Goal: Transaction & Acquisition: Book appointment/travel/reservation

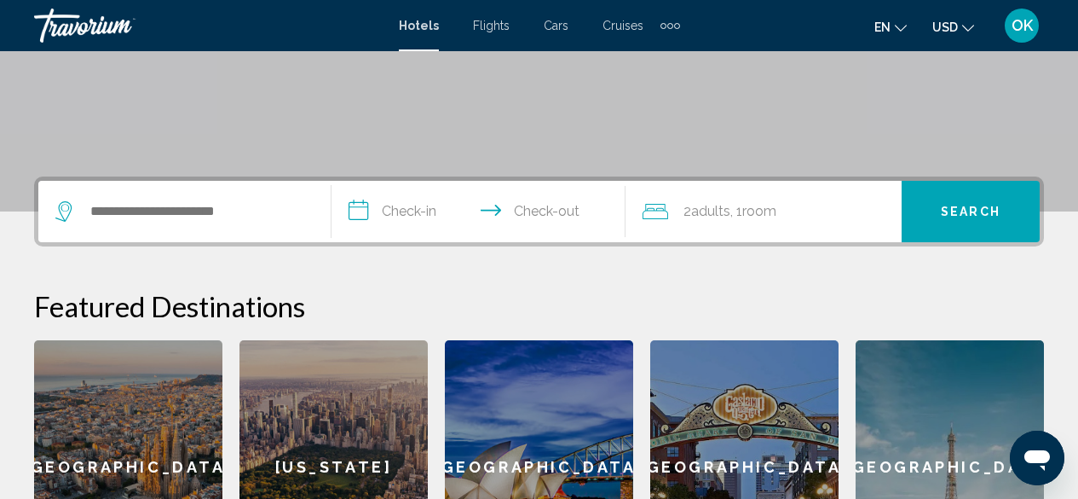
scroll to position [297, 0]
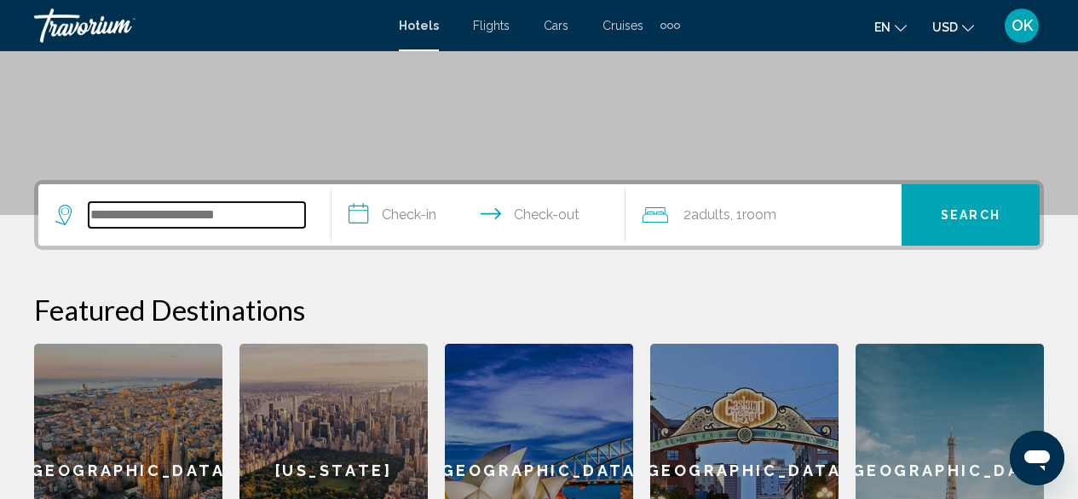
click at [188, 203] on input "Search widget" at bounding box center [197, 215] width 216 height 26
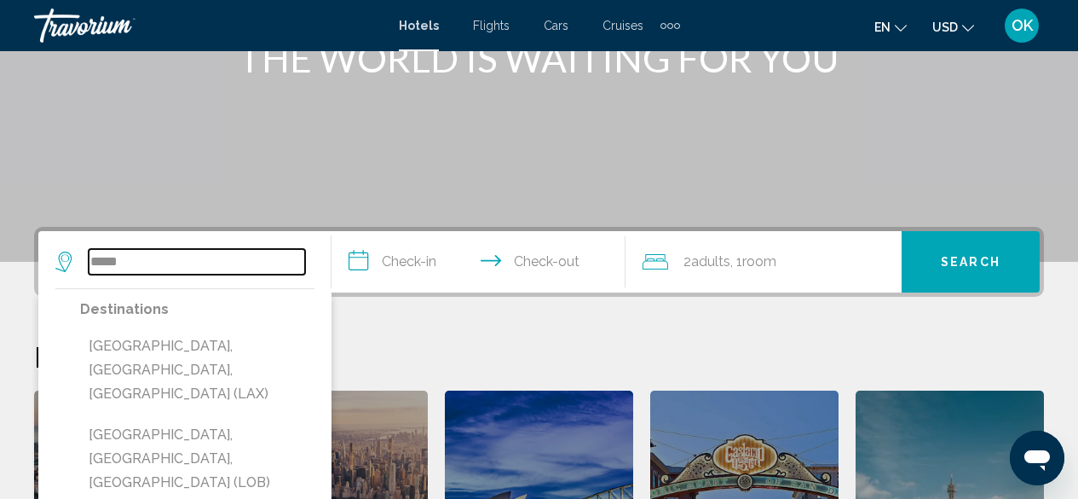
scroll to position [251, 0]
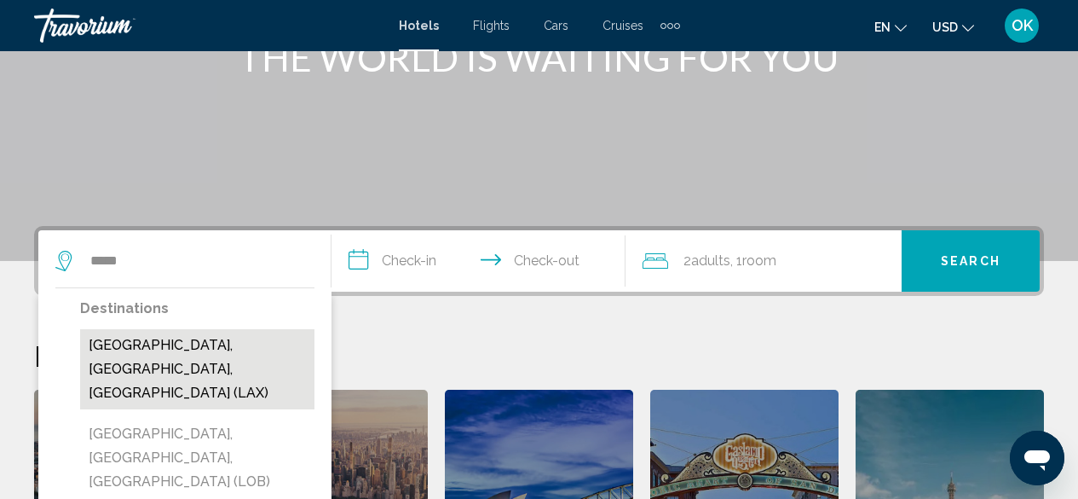
click at [115, 341] on button "[GEOGRAPHIC_DATA], [GEOGRAPHIC_DATA], [GEOGRAPHIC_DATA] (LAX)" at bounding box center [197, 369] width 234 height 80
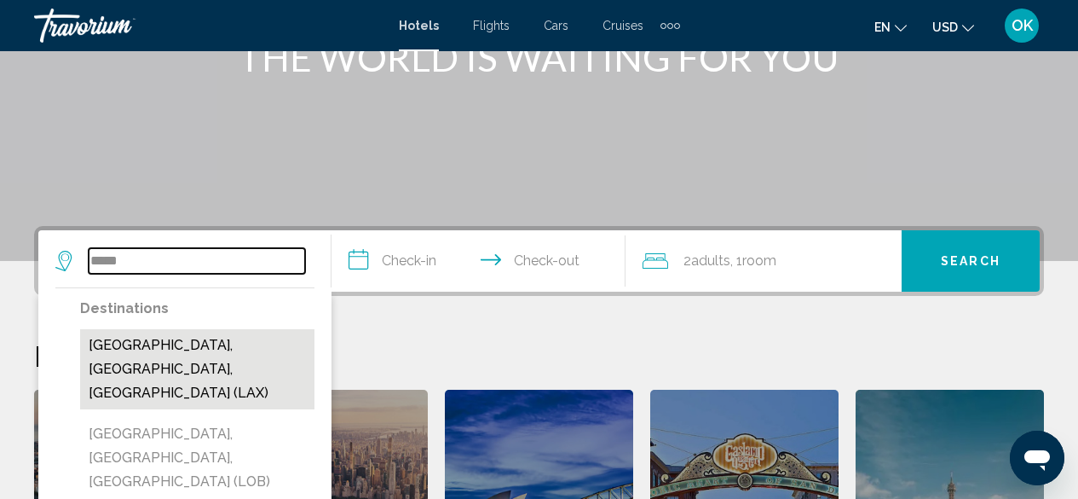
type input "**********"
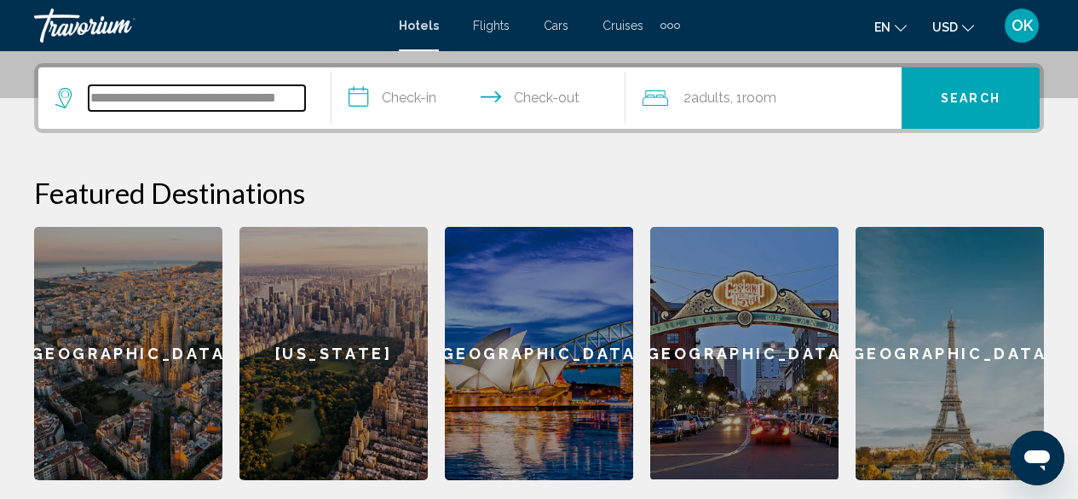
scroll to position [421, 0]
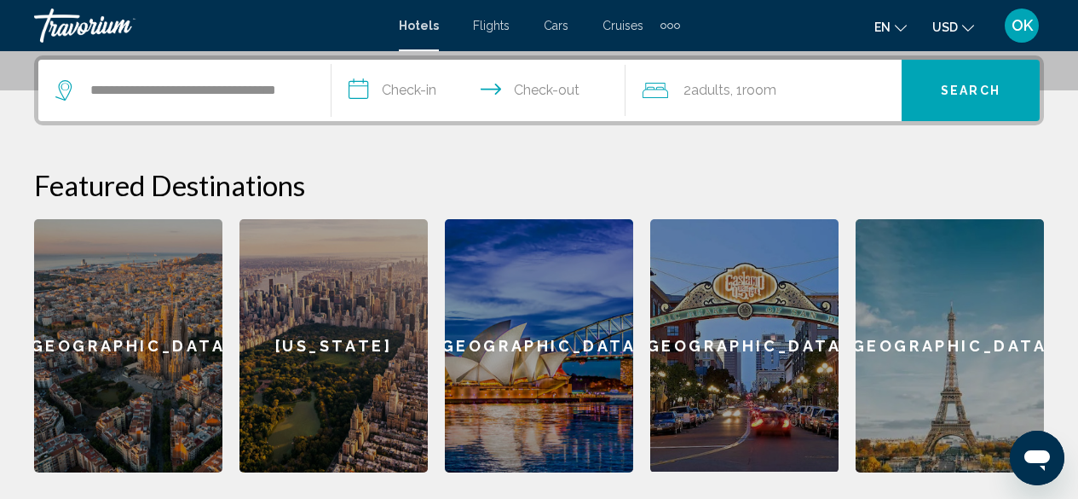
click at [413, 95] on input "**********" at bounding box center [482, 93] width 300 height 66
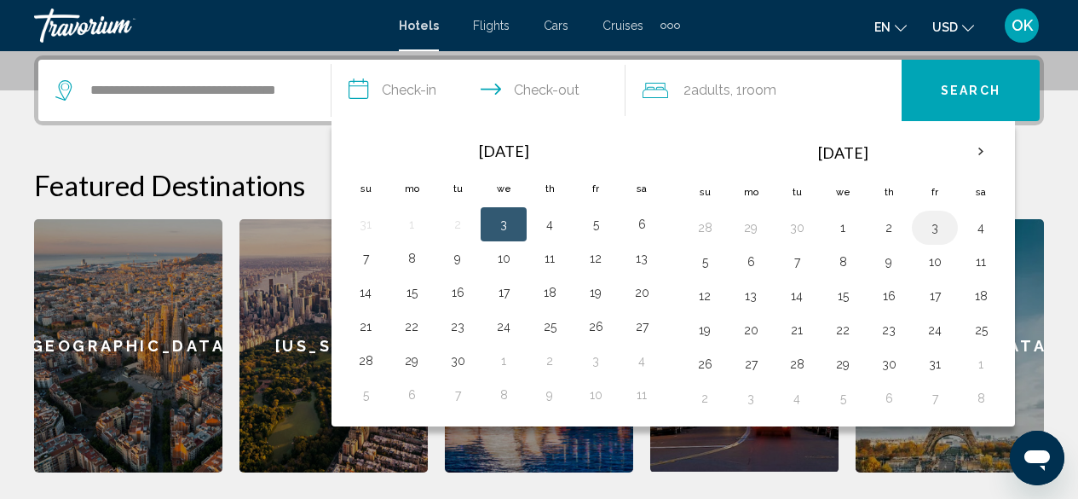
click at [943, 233] on button "3" at bounding box center [934, 228] width 27 height 24
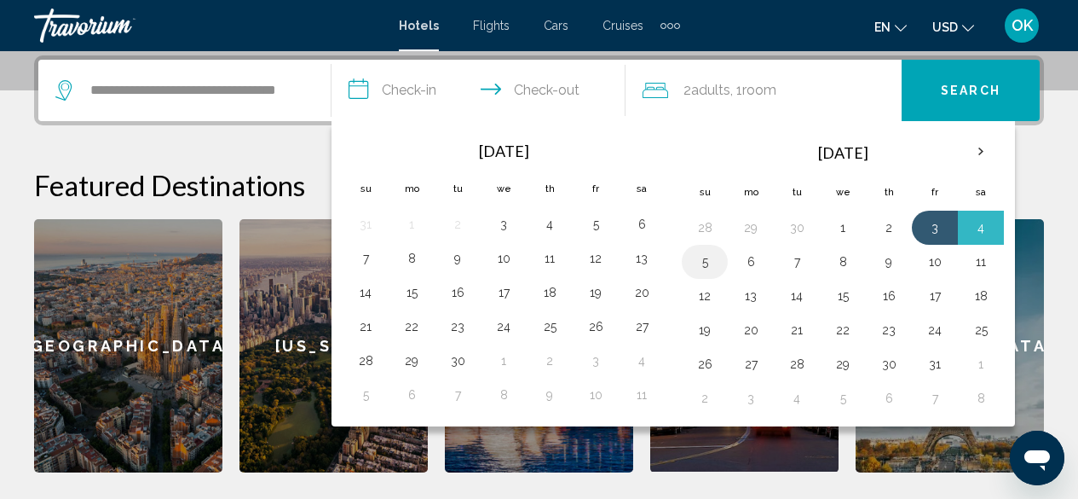
click at [707, 263] on button "5" at bounding box center [704, 262] width 27 height 24
type input "**********"
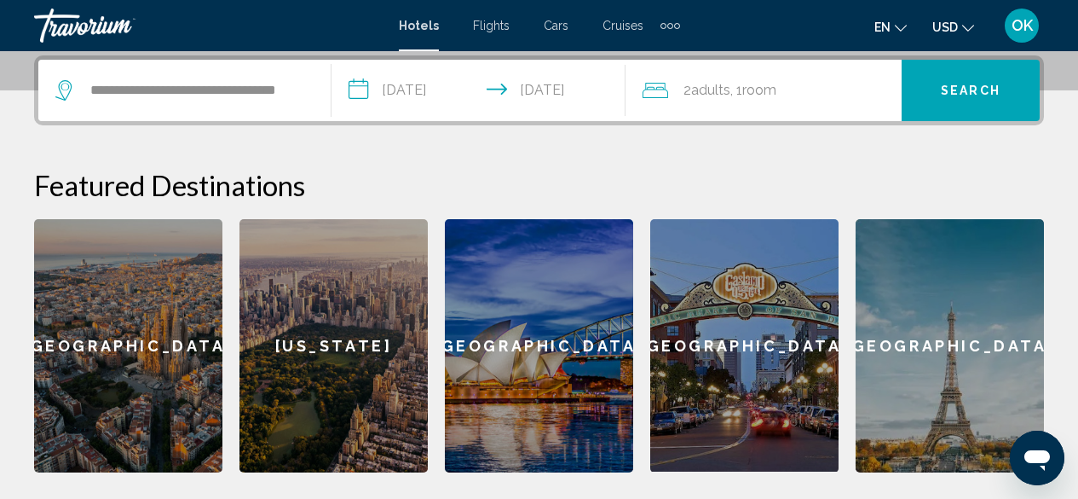
click at [953, 95] on span "Search" at bounding box center [971, 91] width 60 height 14
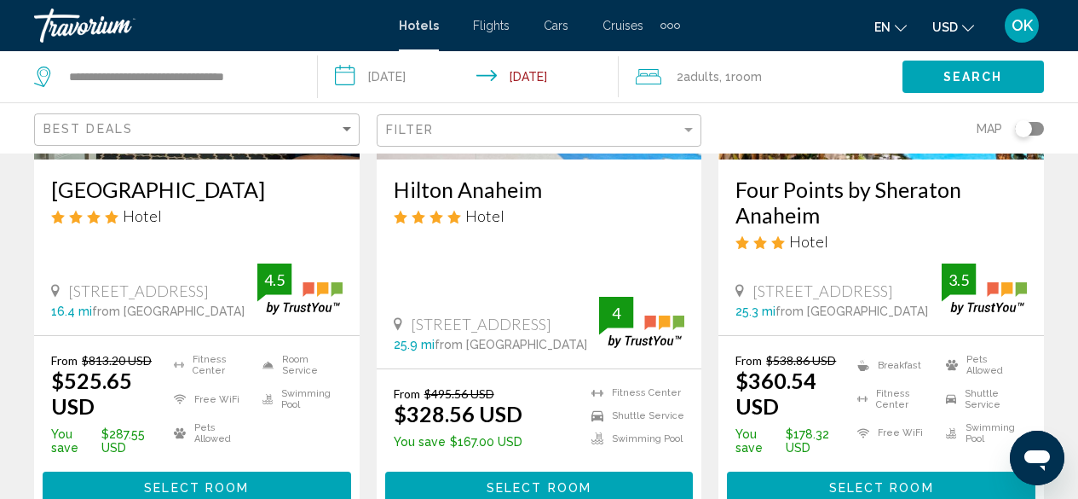
scroll to position [1741, 0]
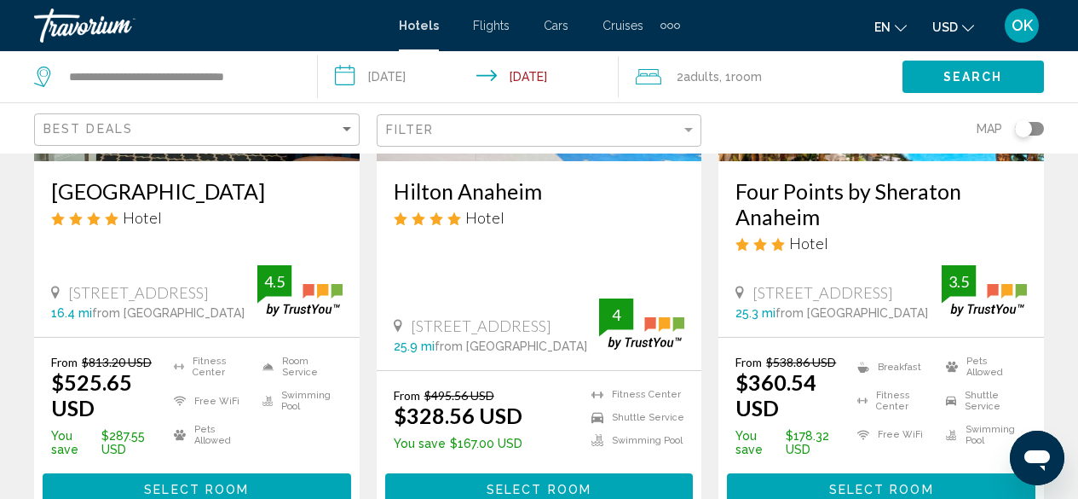
click at [556, 482] on span "Select Room" at bounding box center [539, 489] width 105 height 14
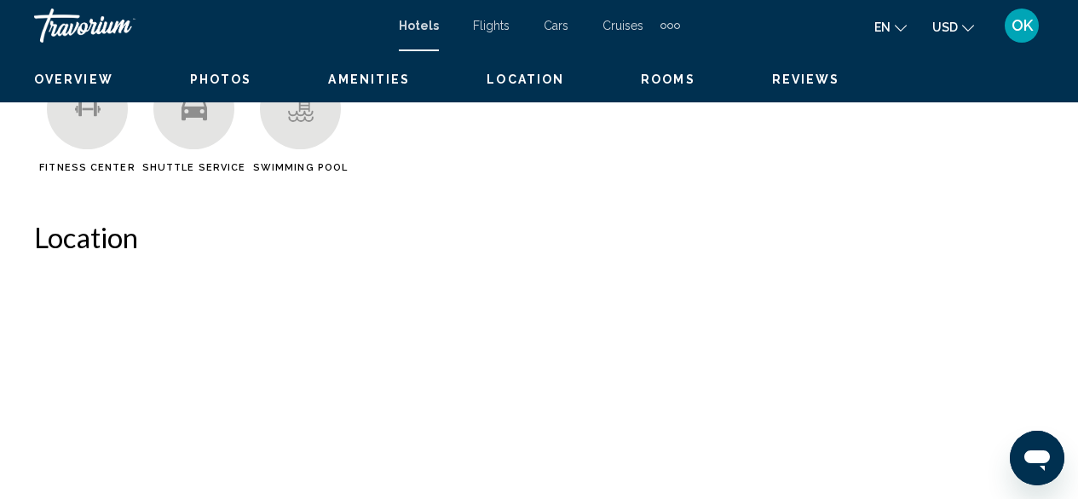
scroll to position [207, 0]
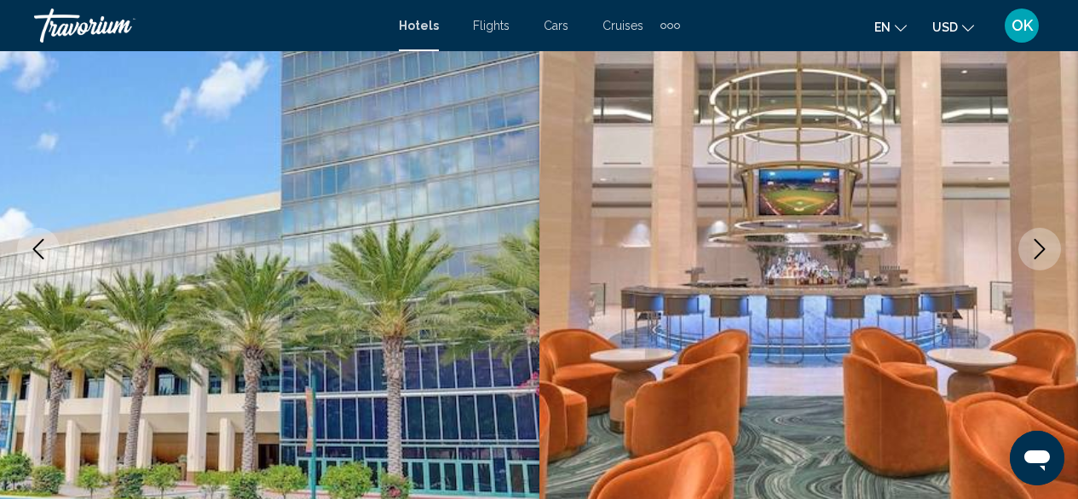
click at [1031, 252] on icon "Next image" at bounding box center [1040, 249] width 20 height 20
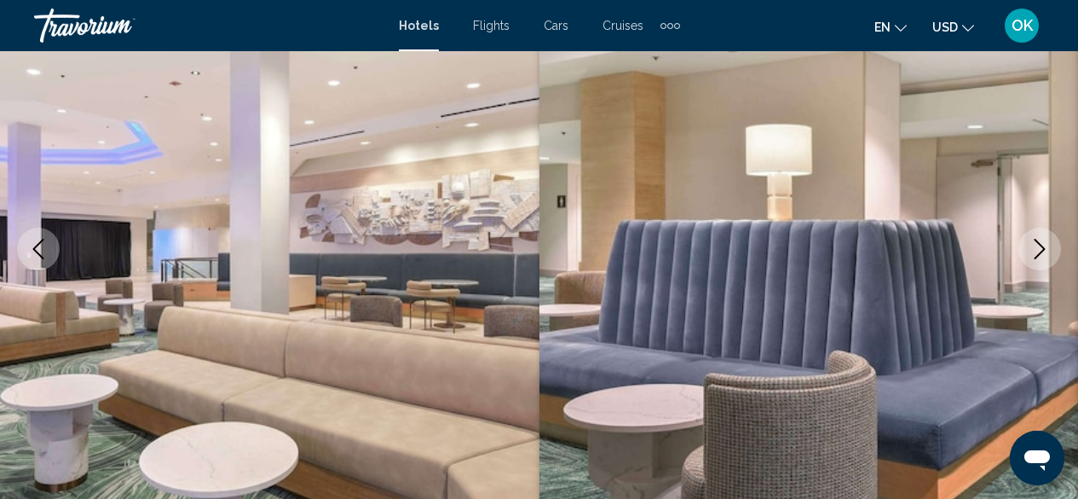
click at [1031, 252] on icon "Next image" at bounding box center [1040, 249] width 20 height 20
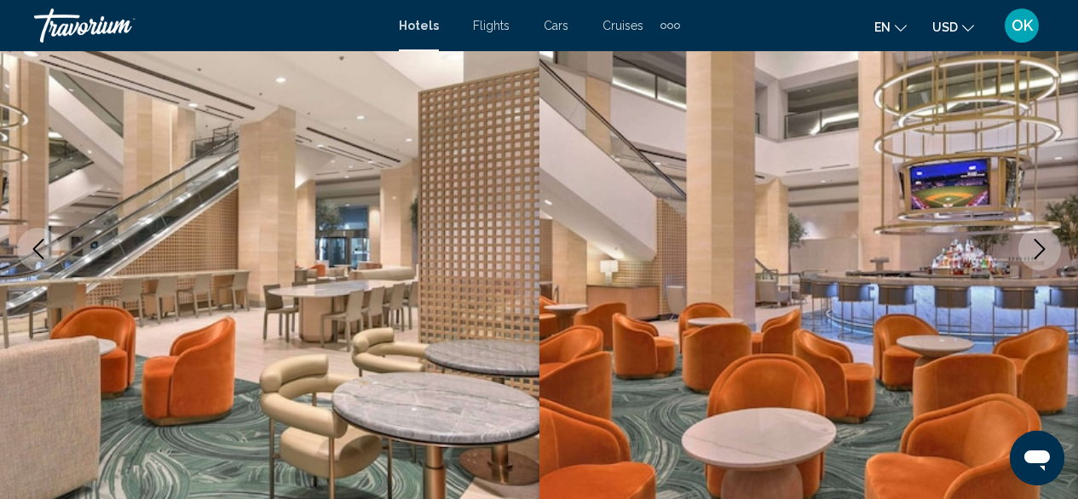
click at [1031, 252] on icon "Next image" at bounding box center [1040, 249] width 20 height 20
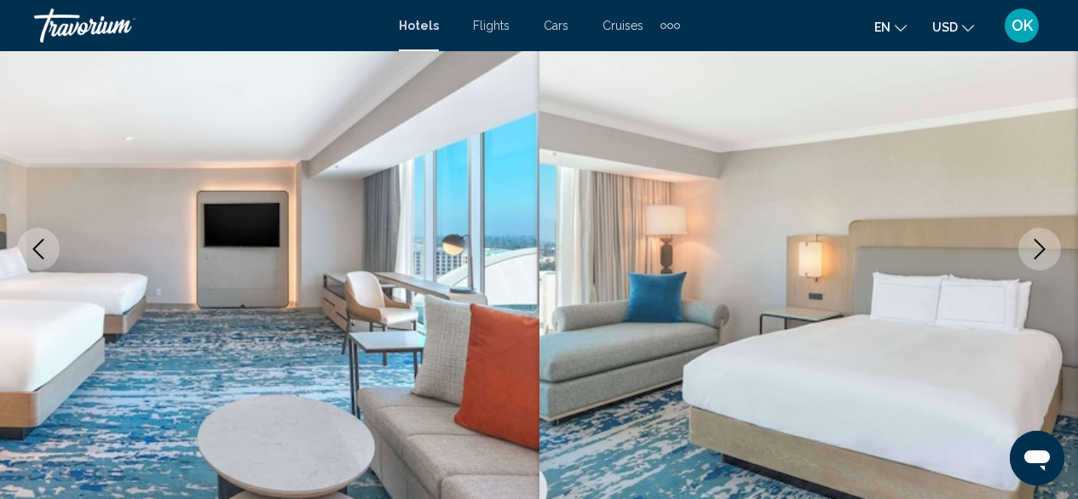
click at [1031, 253] on icon "Next image" at bounding box center [1040, 249] width 20 height 20
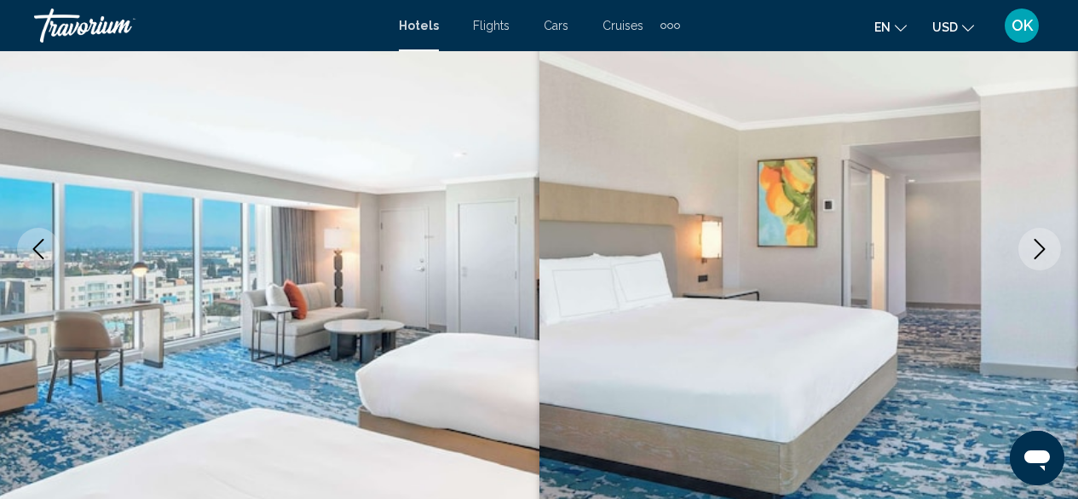
click at [1031, 253] on icon "Next image" at bounding box center [1040, 249] width 20 height 20
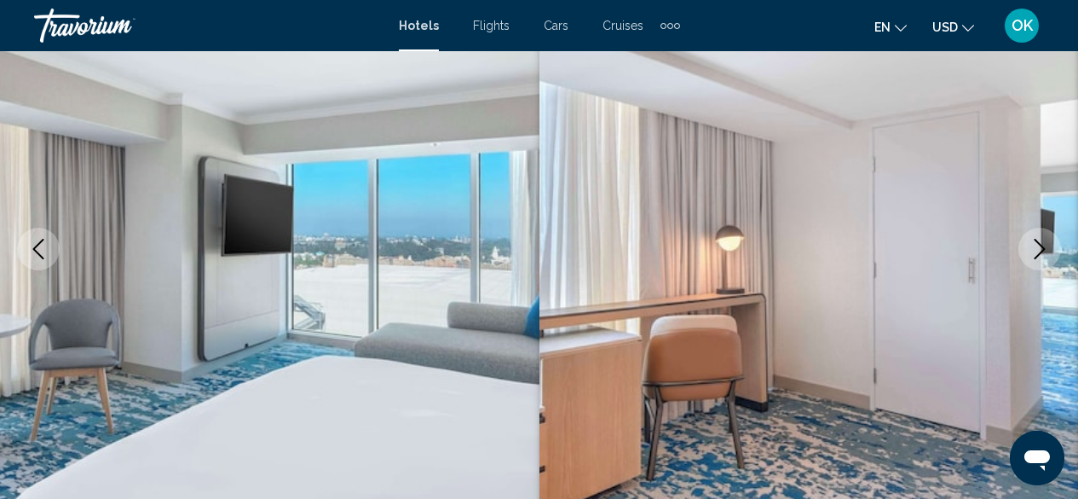
click at [1031, 253] on icon "Next image" at bounding box center [1040, 249] width 20 height 20
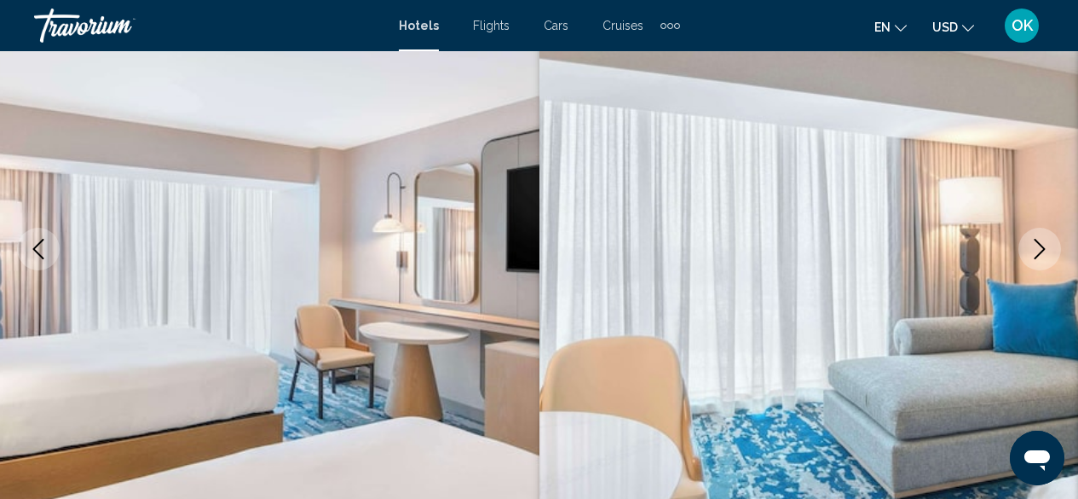
click at [1031, 253] on icon "Next image" at bounding box center [1040, 249] width 20 height 20
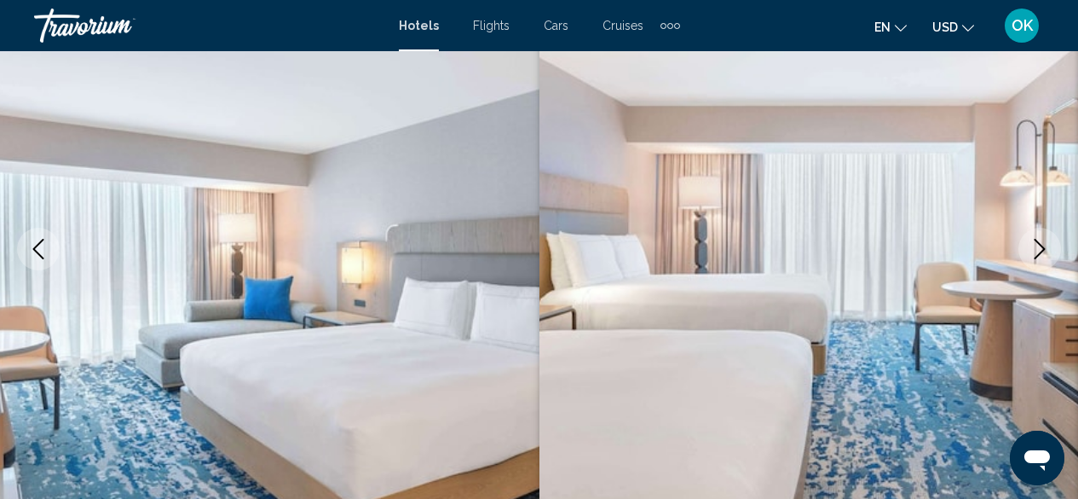
click at [1032, 259] on button "Next image" at bounding box center [1039, 249] width 43 height 43
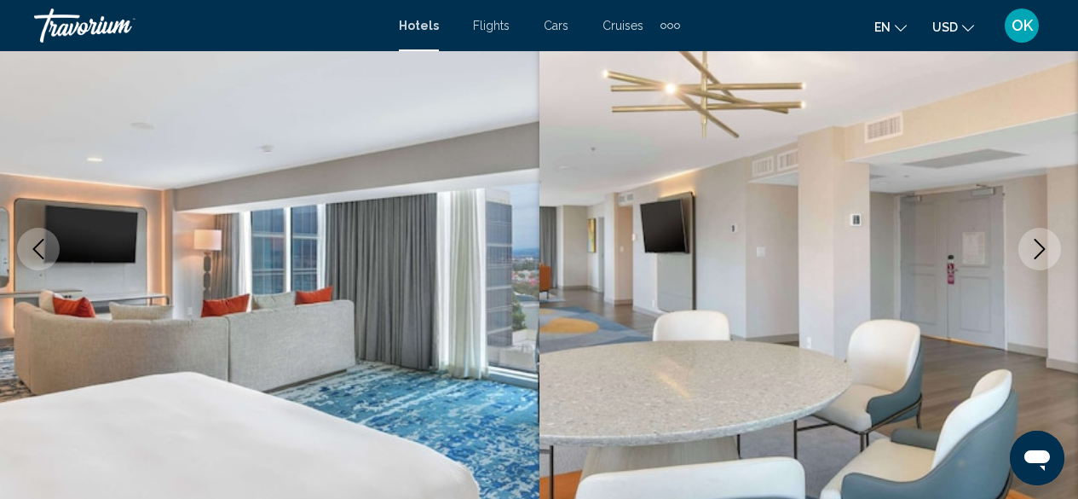
click at [1031, 259] on button "Next image" at bounding box center [1039, 249] width 43 height 43
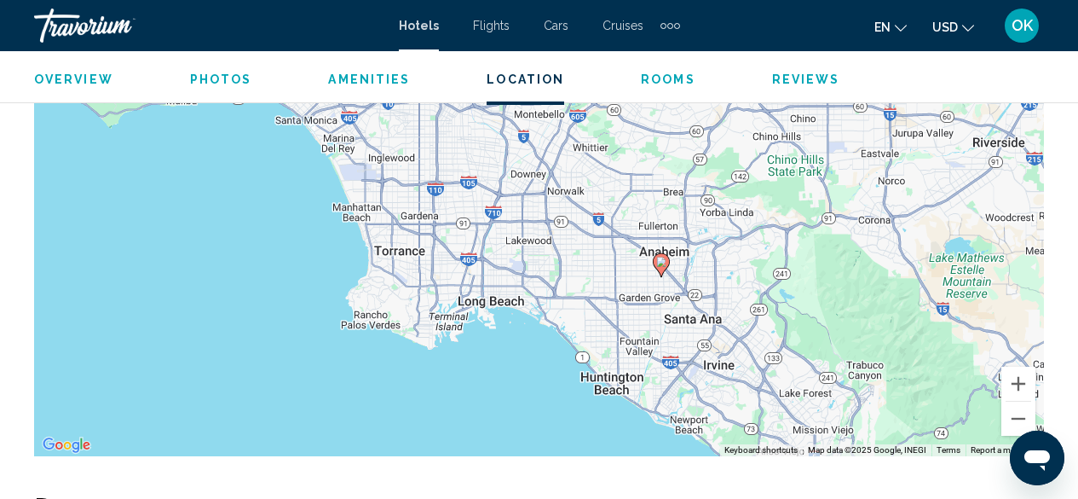
scroll to position [2067, 0]
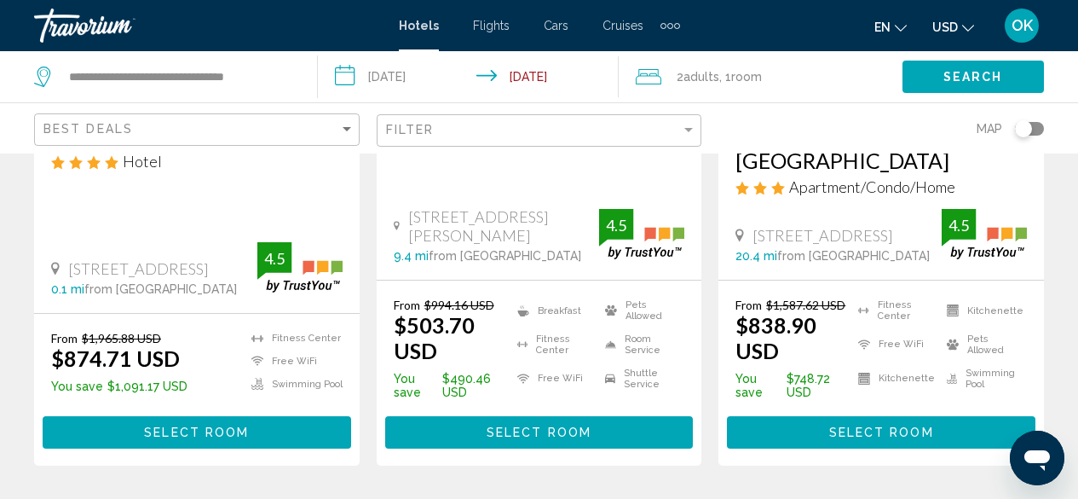
scroll to position [407, 0]
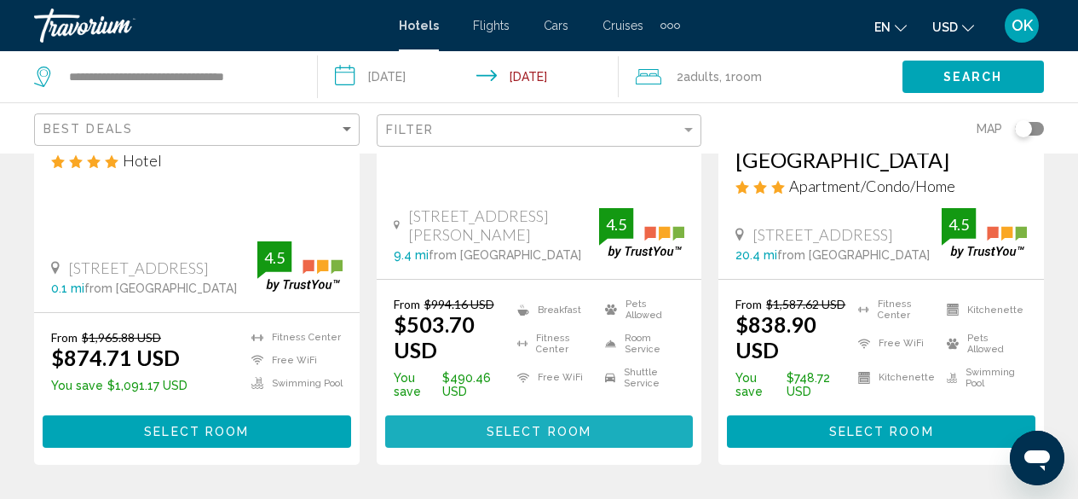
click at [459, 415] on button "Select Room" at bounding box center [539, 431] width 309 height 32
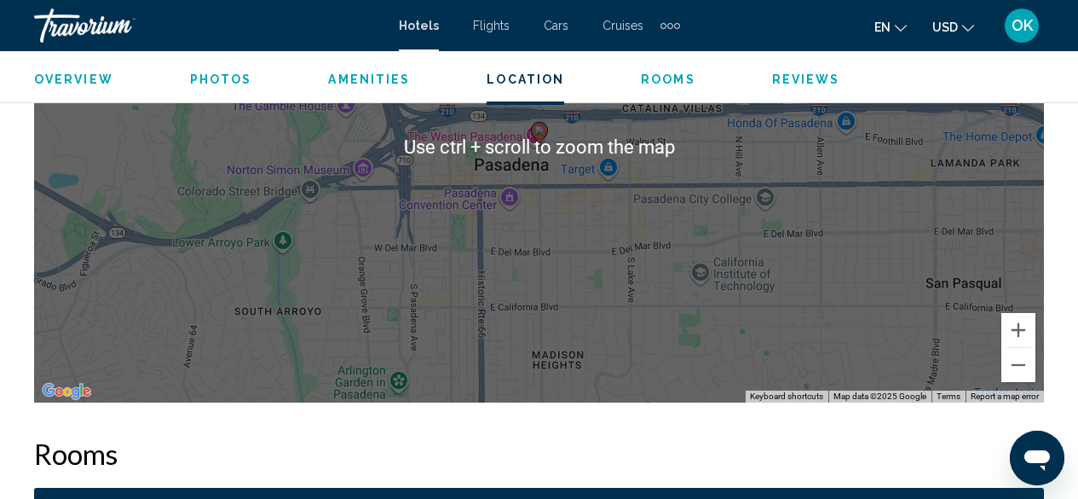
scroll to position [2121, 0]
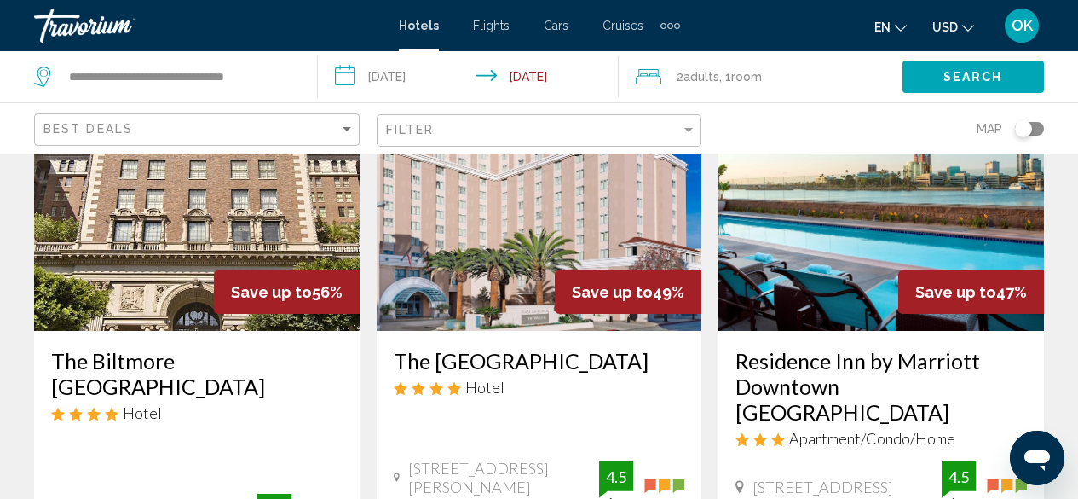
scroll to position [164, 0]
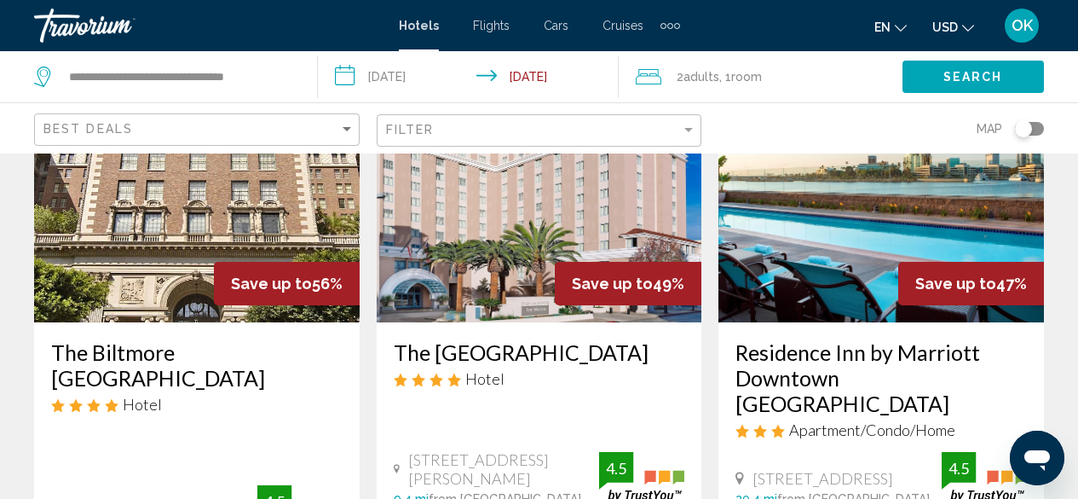
click at [854, 372] on h3 "Residence Inn by Marriott Downtown [GEOGRAPHIC_DATA]" at bounding box center [881, 377] width 291 height 77
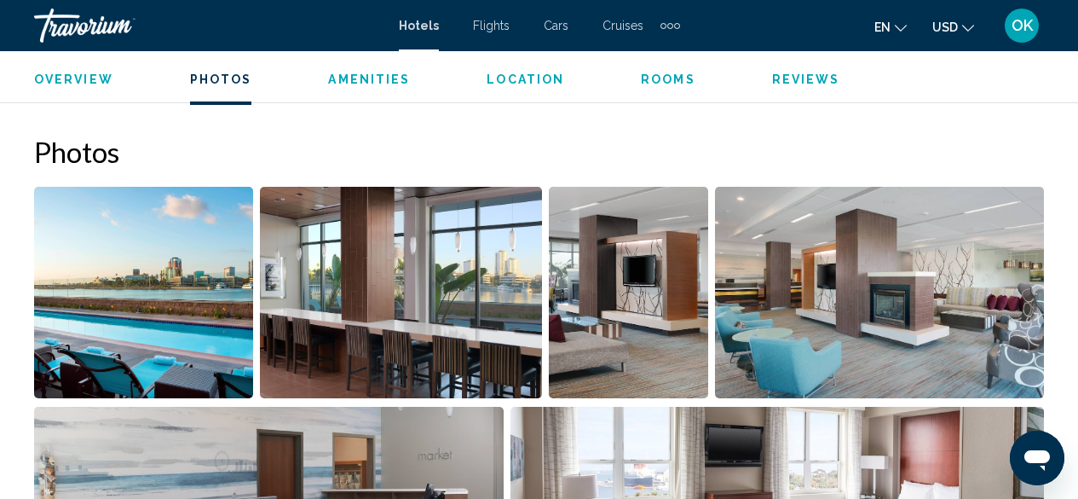
scroll to position [1047, 0]
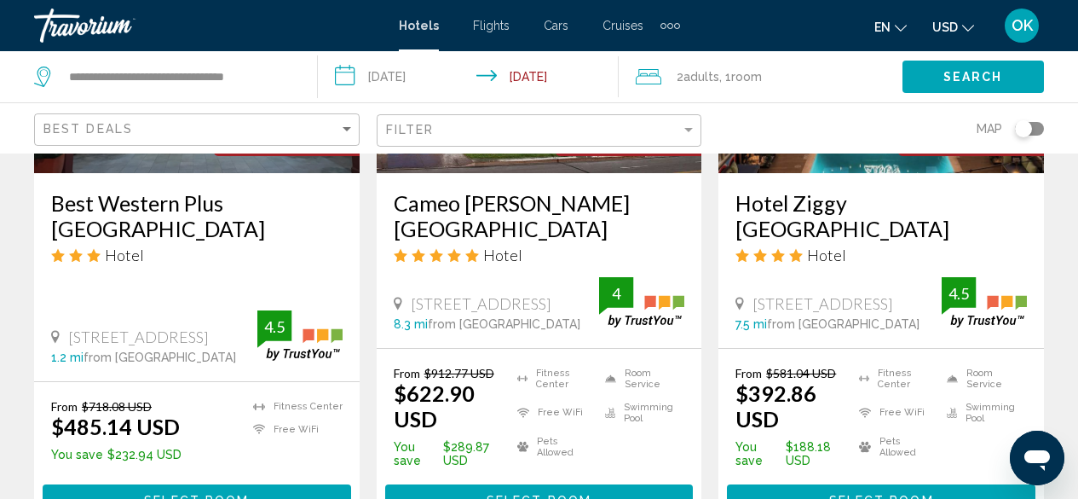
scroll to position [2396, 0]
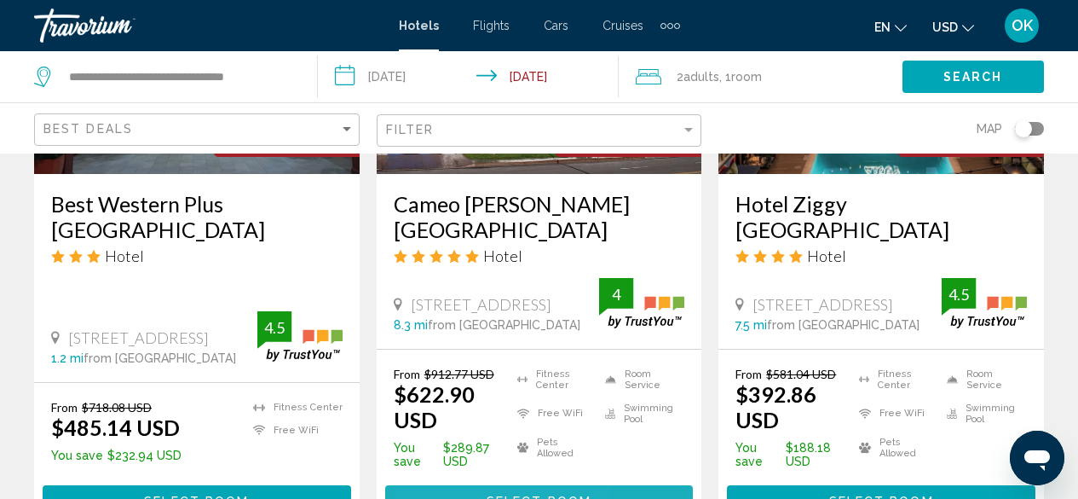
click at [436, 485] on button "Select Room" at bounding box center [539, 501] width 309 height 32
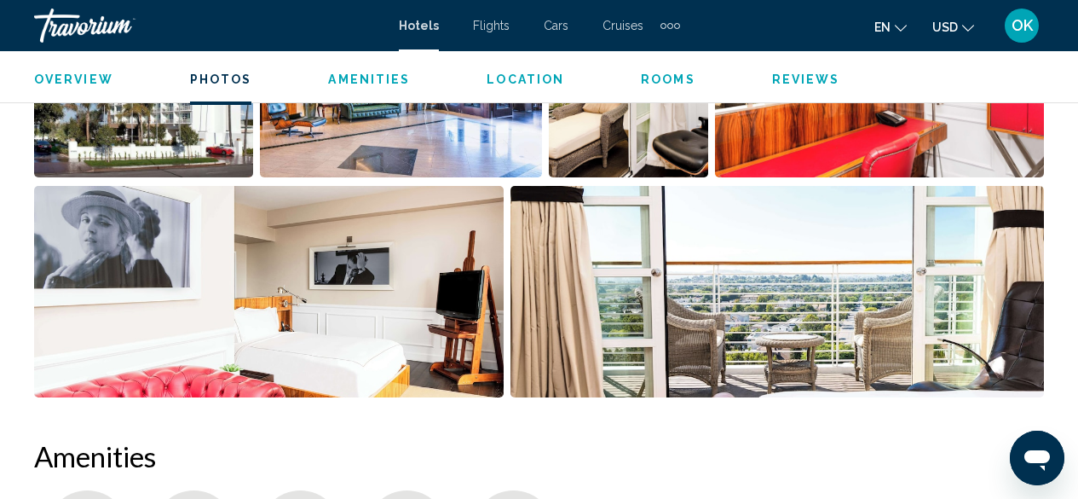
scroll to position [1304, 0]
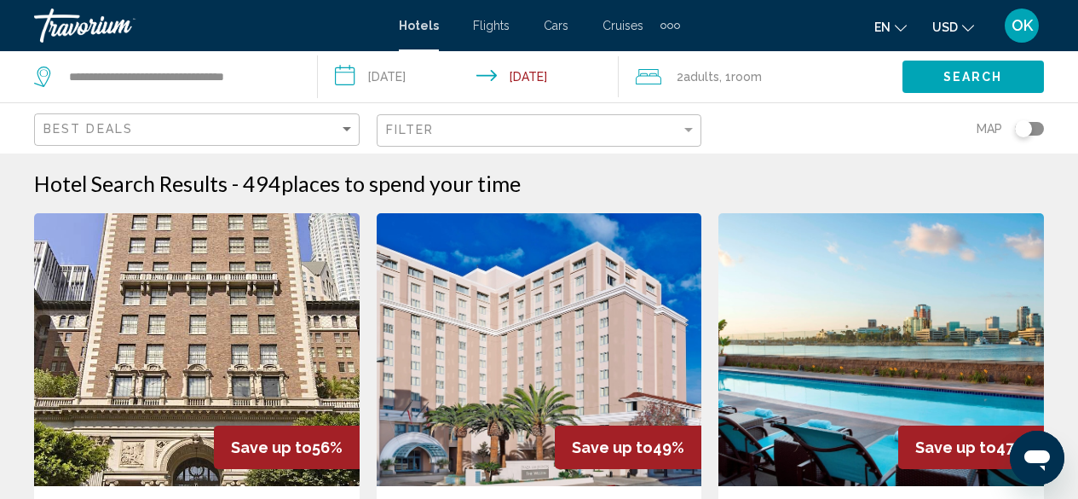
click at [1024, 130] on div "Toggle map" at bounding box center [1023, 128] width 17 height 17
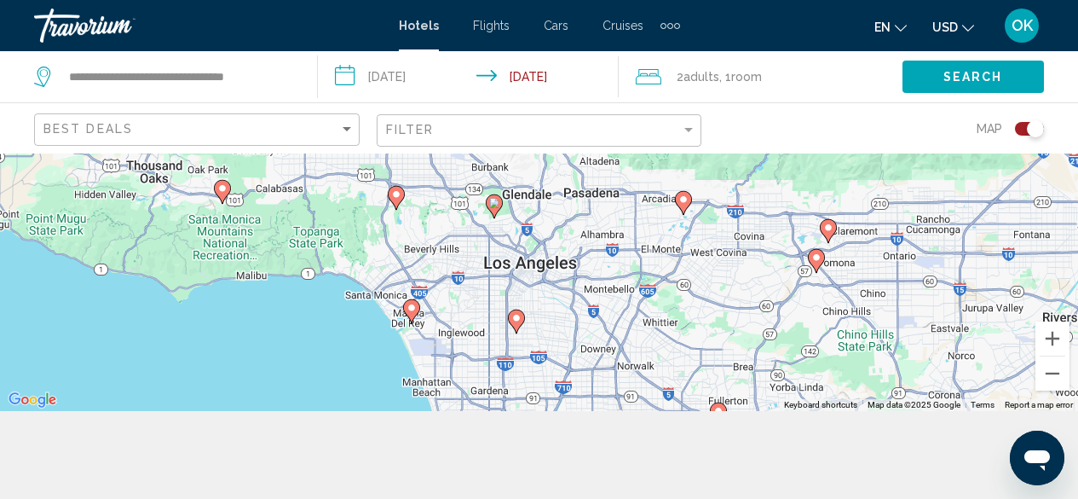
scroll to position [99, 0]
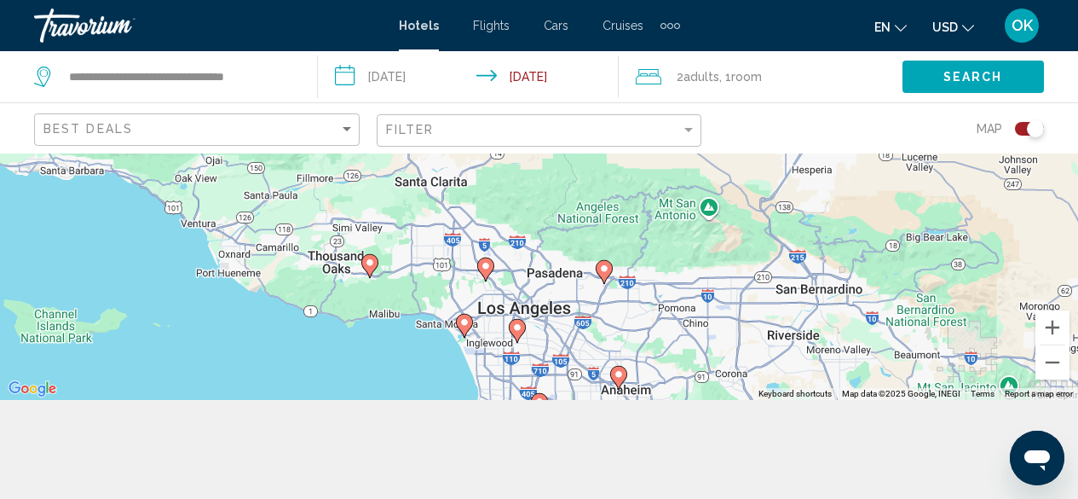
click at [518, 363] on div "To activate drag with keyboard, press Alt + Enter. Once in keyboard drag state,…" at bounding box center [539, 227] width 1078 height 345
click at [1054, 344] on div "Main content" at bounding box center [1053, 344] width 26 height 1
click at [1058, 362] on button "Zoom out" at bounding box center [1053, 362] width 34 height 34
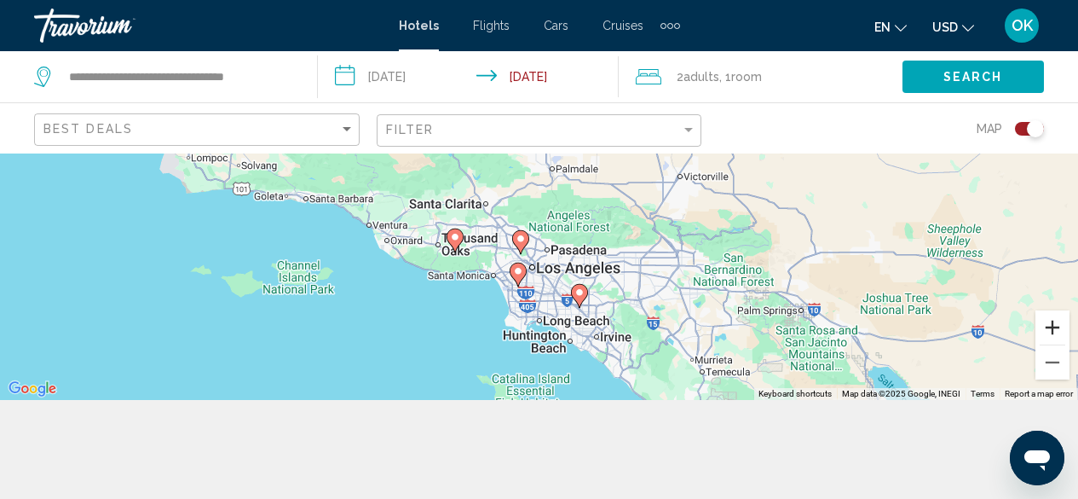
click at [1044, 334] on button "Zoom in" at bounding box center [1053, 327] width 34 height 34
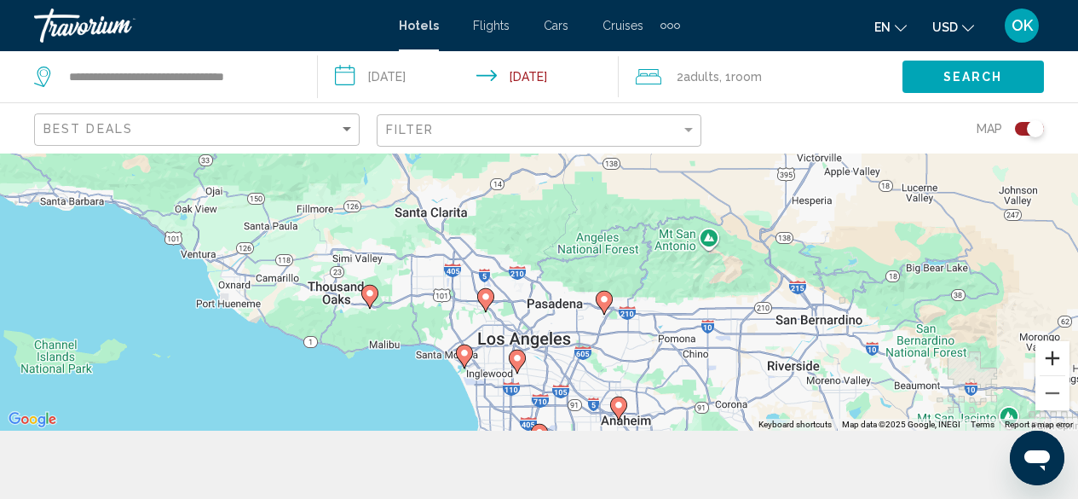
scroll to position [69, 0]
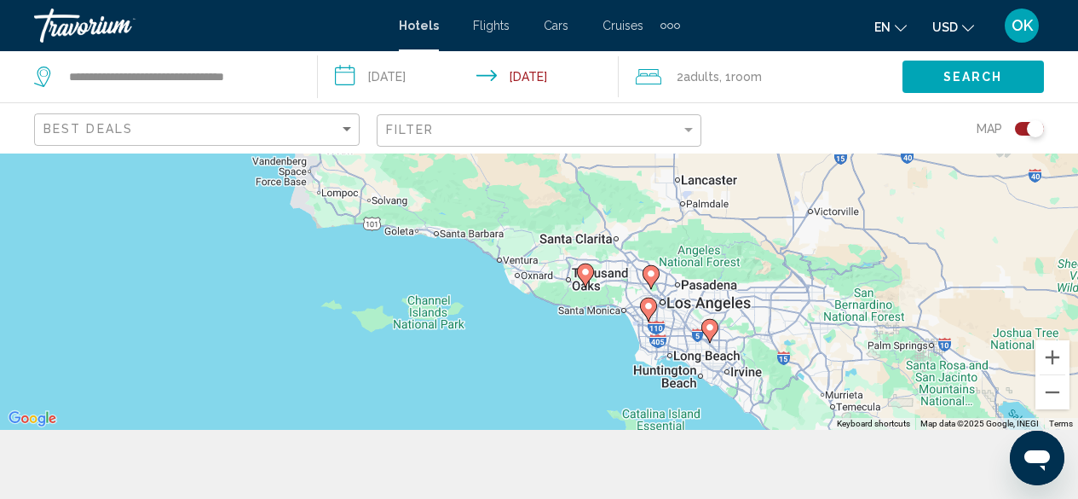
click at [638, 361] on div "To activate drag with keyboard, press Alt + Enter. Once in keyboard drag state,…" at bounding box center [539, 256] width 1078 height 345
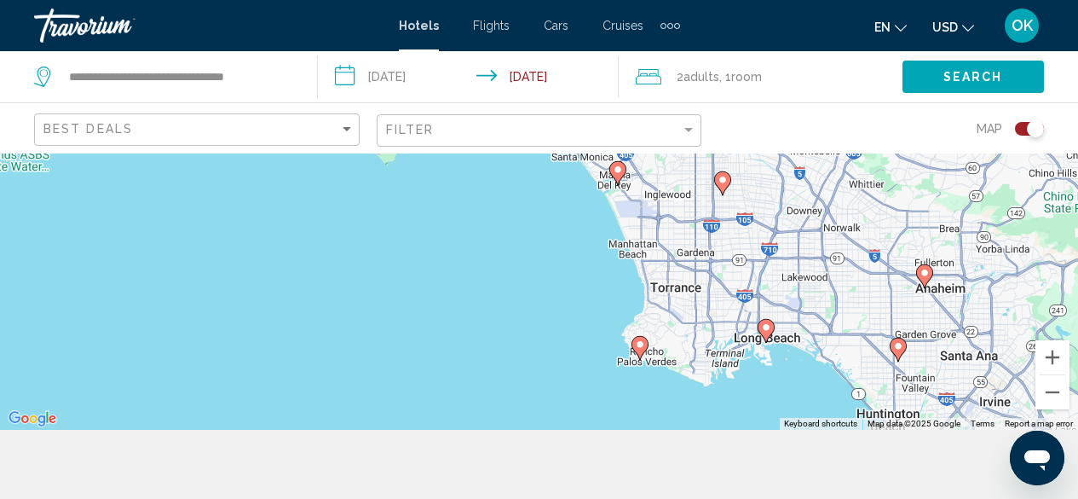
click at [640, 341] on image "Main content" at bounding box center [640, 344] width 10 height 10
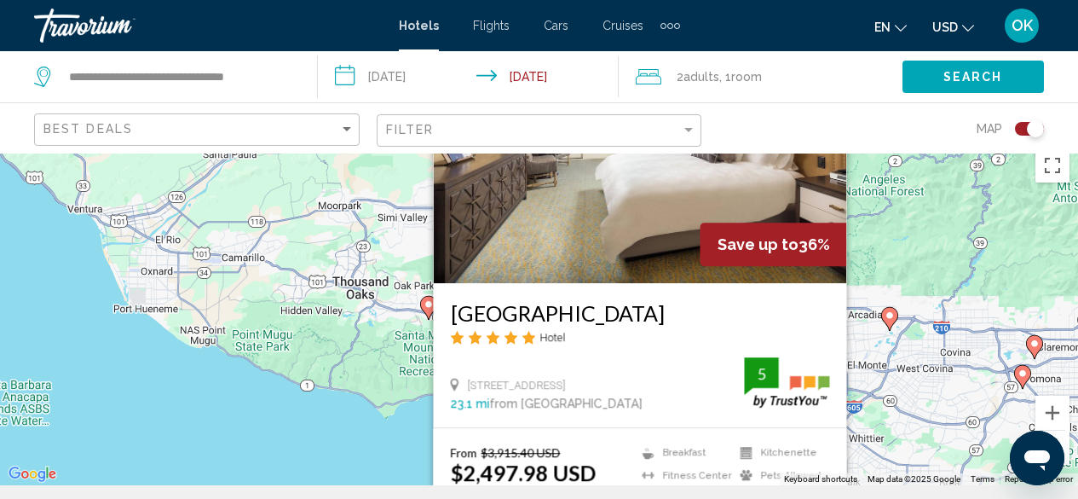
scroll to position [0, 0]
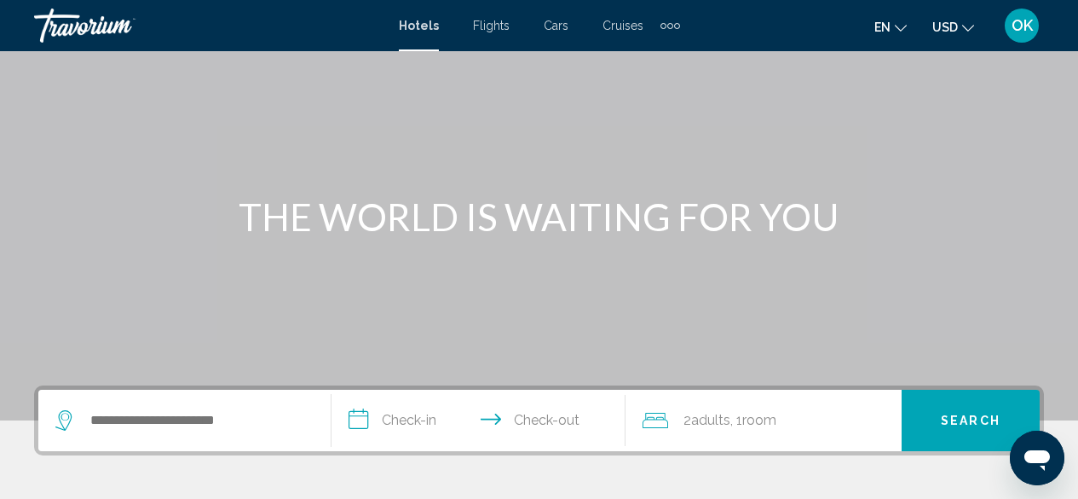
scroll to position [90, 0]
